Goal: Task Accomplishment & Management: Manage account settings

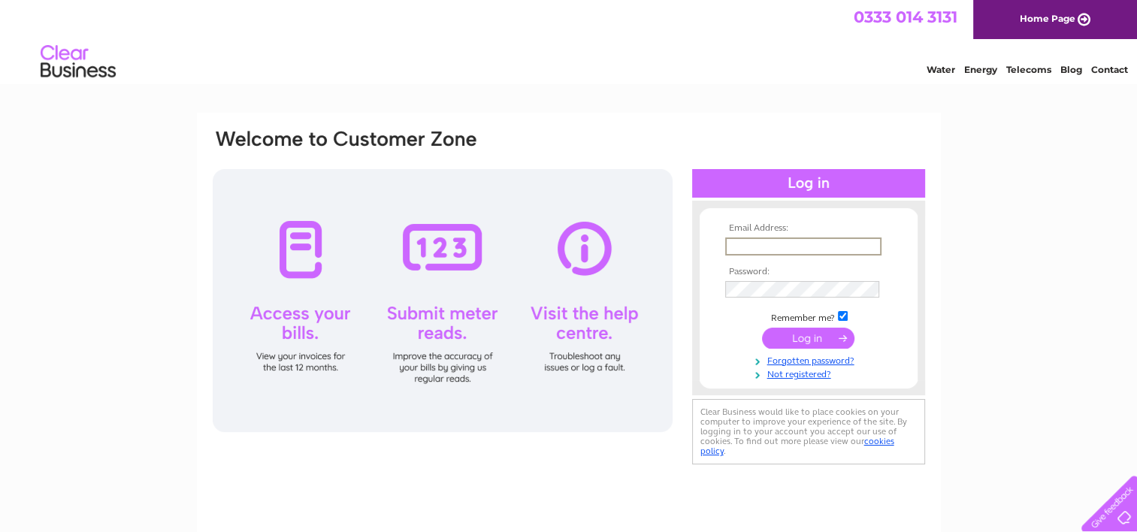
click at [786, 238] on input "text" at bounding box center [803, 246] width 156 height 18
type input "reception@innovationmidlothian.co.uk"
click at [797, 340] on input "submit" at bounding box center [808, 336] width 92 height 21
